Goal: Task Accomplishment & Management: Complete application form

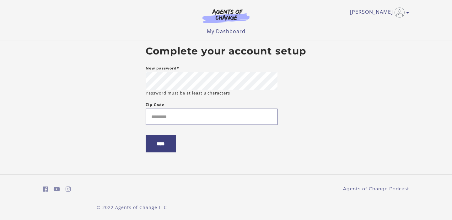
click at [183, 118] on input "Zip Code" at bounding box center [212, 117] width 132 height 17
type input "*****"
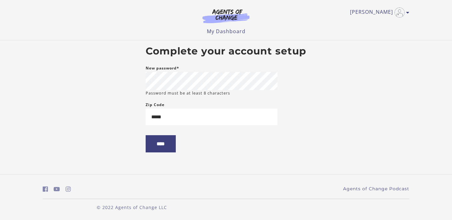
click at [183, 148] on form "New password* Password must be at least 8 characters Zip Code ***** ****" at bounding box center [212, 114] width 132 height 98
click at [170, 147] on input "****" at bounding box center [161, 143] width 30 height 17
